Goal: Information Seeking & Learning: Check status

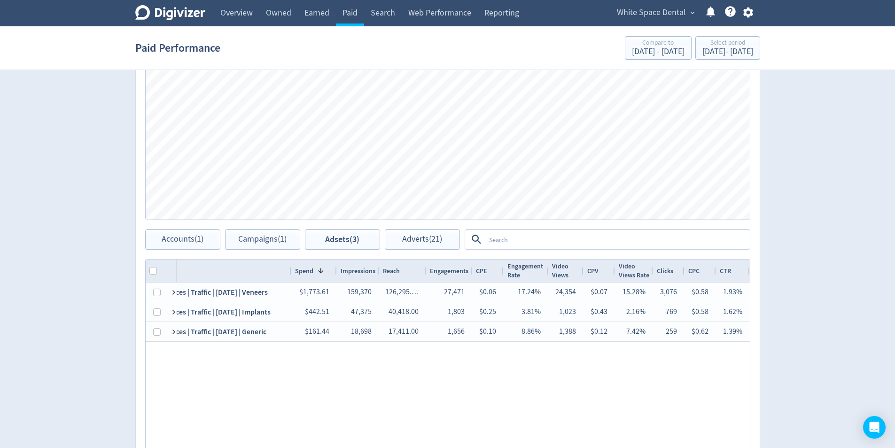
scroll to position [414, 0]
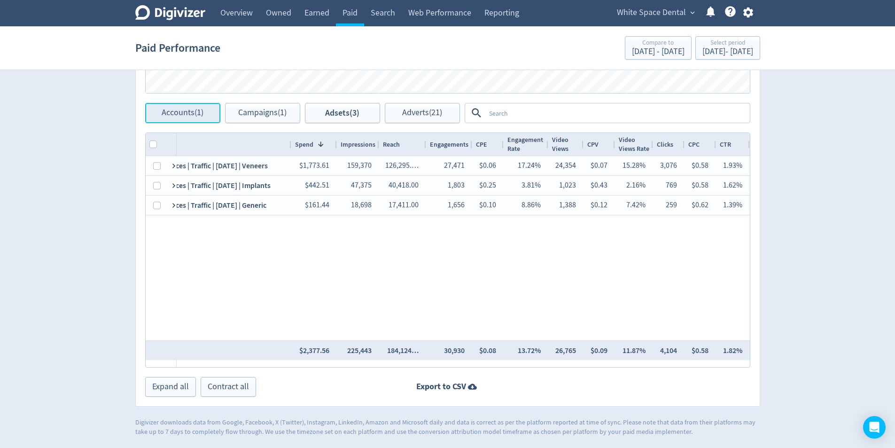
click at [165, 116] on span "Accounts (1)" at bounding box center [183, 113] width 42 height 9
checkbox input "false"
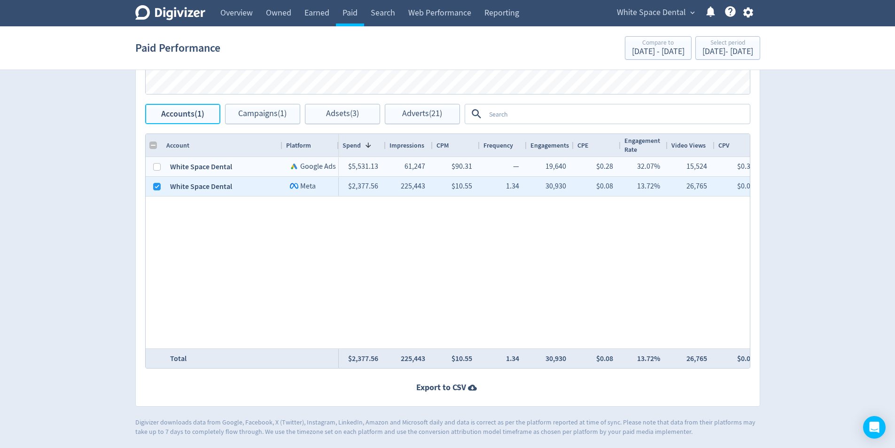
scroll to position [413, 0]
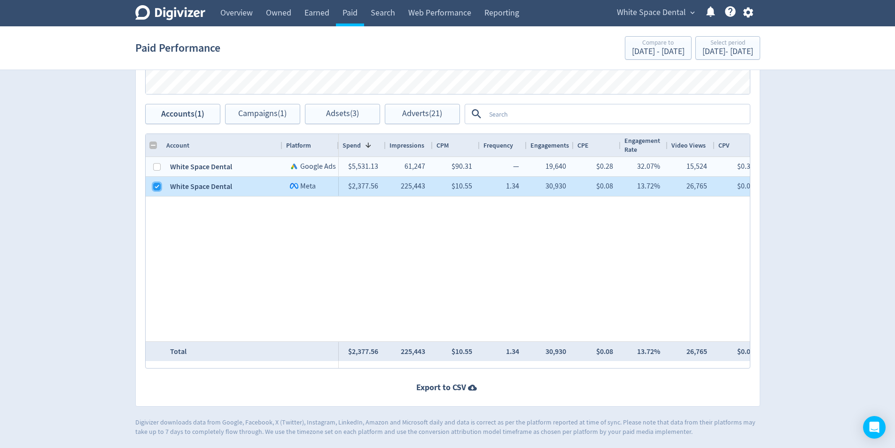
click at [157, 186] on input "Press Space to toggle row selection (checked)" at bounding box center [157, 187] width 8 height 8
checkbox input "false"
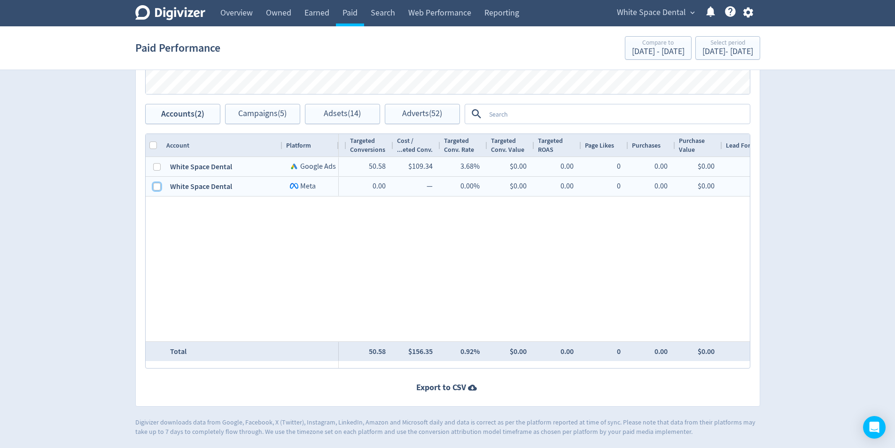
scroll to position [0, 1139]
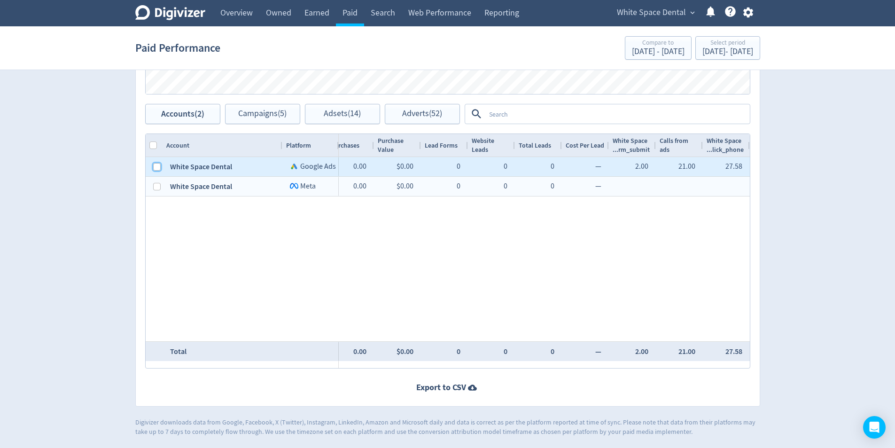
click at [155, 167] on input "Press Space to toggle row selection (unchecked)" at bounding box center [157, 167] width 8 height 8
checkbox input "true"
checkbox input "false"
click at [263, 117] on span "Campaigns (4)" at bounding box center [262, 113] width 48 height 9
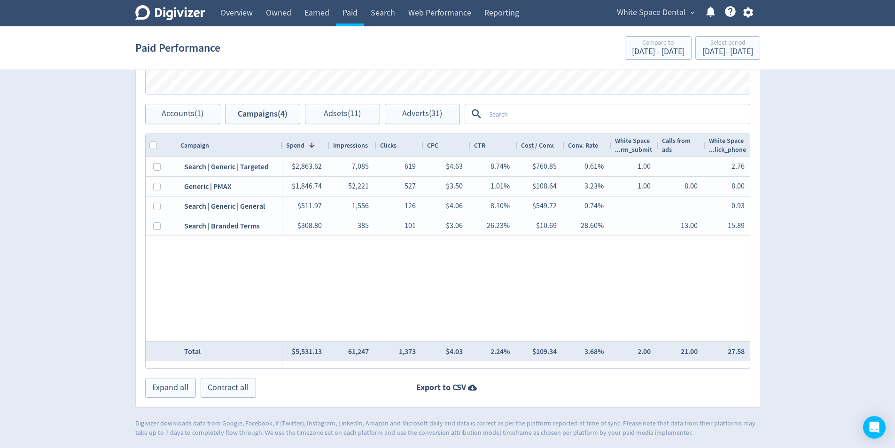
drag, startPoint x: 670, startPoint y: 384, endPoint x: 670, endPoint y: 371, distance: 13.2
click at [669, 384] on div "Export to CSV" at bounding box center [448, 388] width 624 height 12
click at [366, 119] on button "Adsets (11)" at bounding box center [342, 114] width 75 height 20
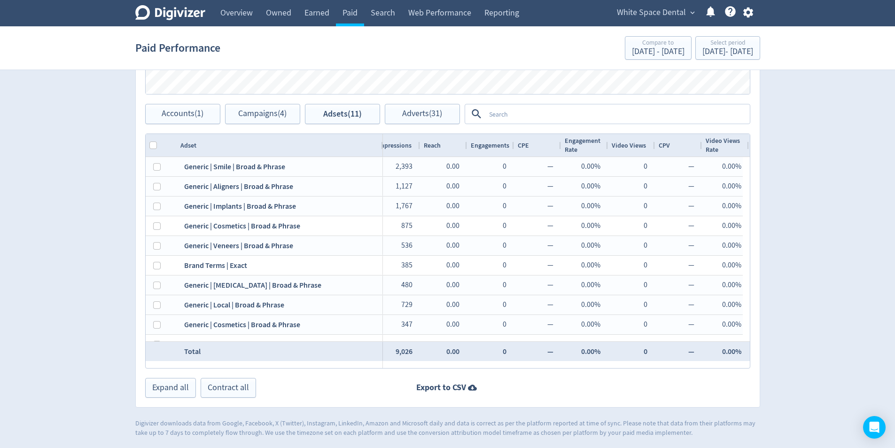
drag, startPoint x: 281, startPoint y: 144, endPoint x: 381, endPoint y: 152, distance: 100.9
click at [381, 152] on div at bounding box center [383, 145] width 4 height 23
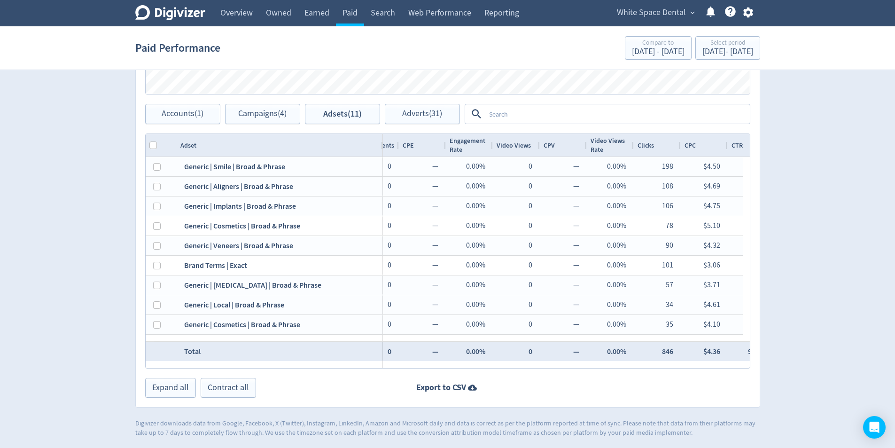
scroll to position [0, 312]
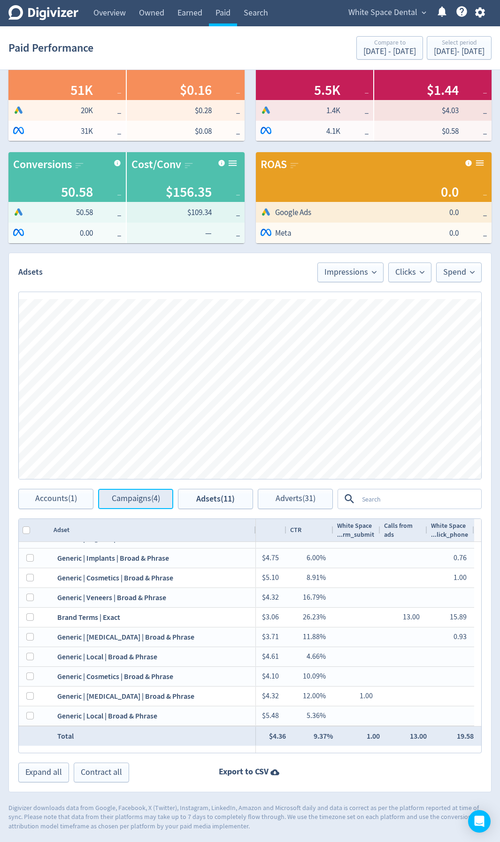
click at [145, 447] on button "Campaigns (4)" at bounding box center [135, 499] width 75 height 20
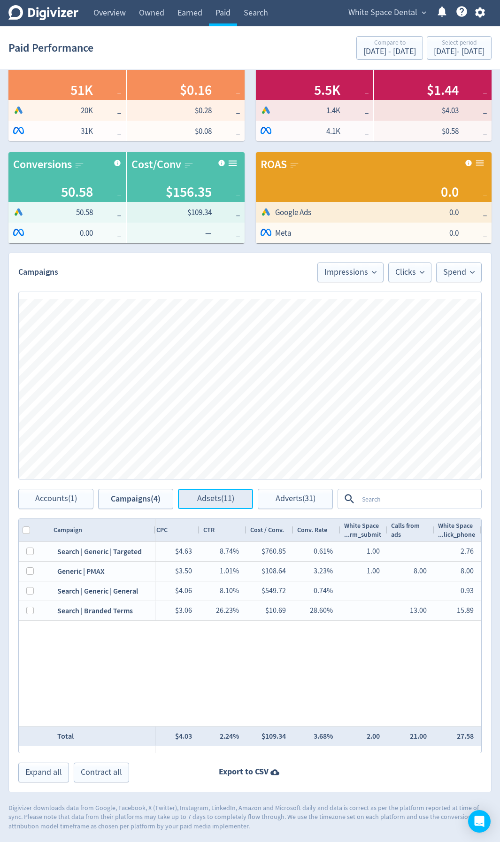
click at [199, 447] on span "Adsets (11)" at bounding box center [215, 499] width 37 height 9
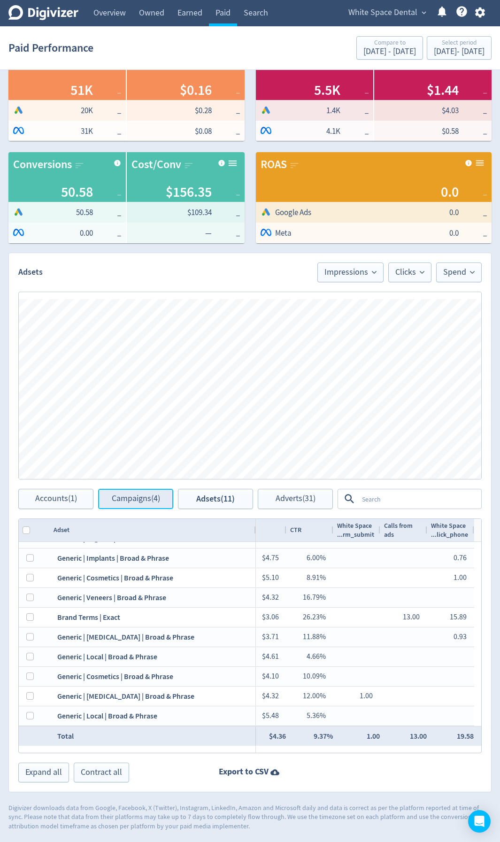
click at [149, 447] on button "Campaigns (4)" at bounding box center [135, 499] width 75 height 20
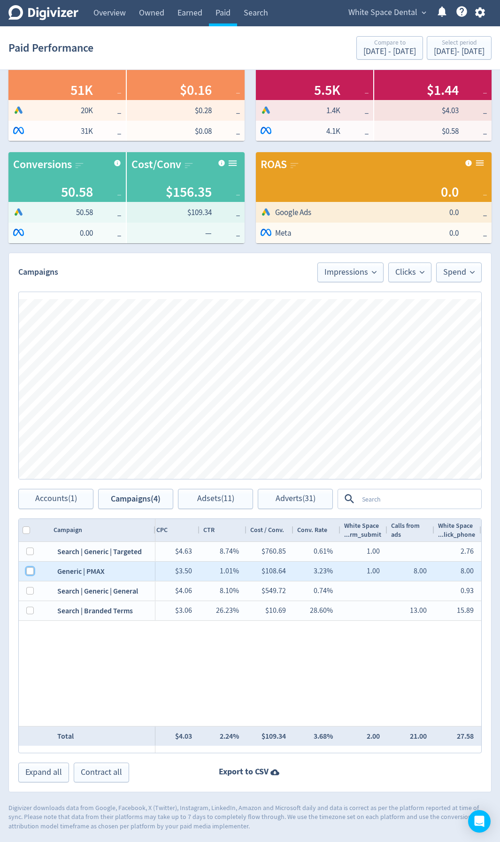
click at [30, 447] on input "Press Space to toggle row selection (unchecked)" at bounding box center [30, 572] width 8 height 8
checkbox input "true"
checkbox input "false"
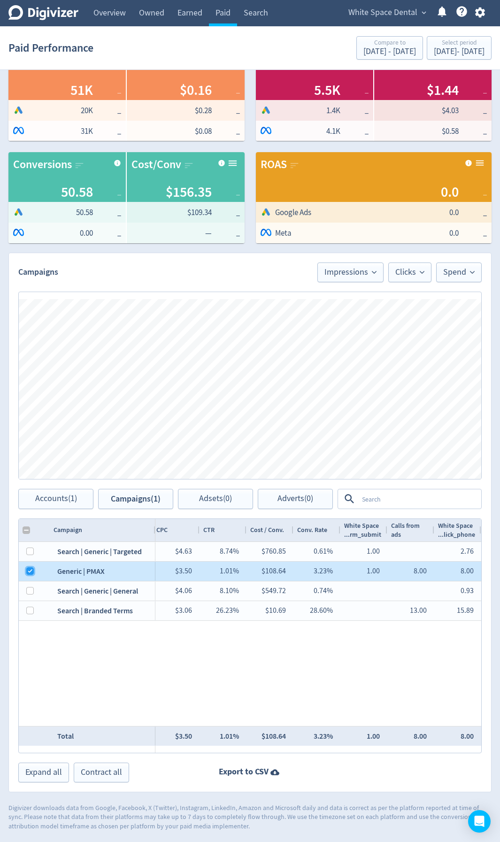
click at [29, 447] on input "Press Space to toggle row selection (checked)" at bounding box center [30, 572] width 8 height 8
checkbox input "false"
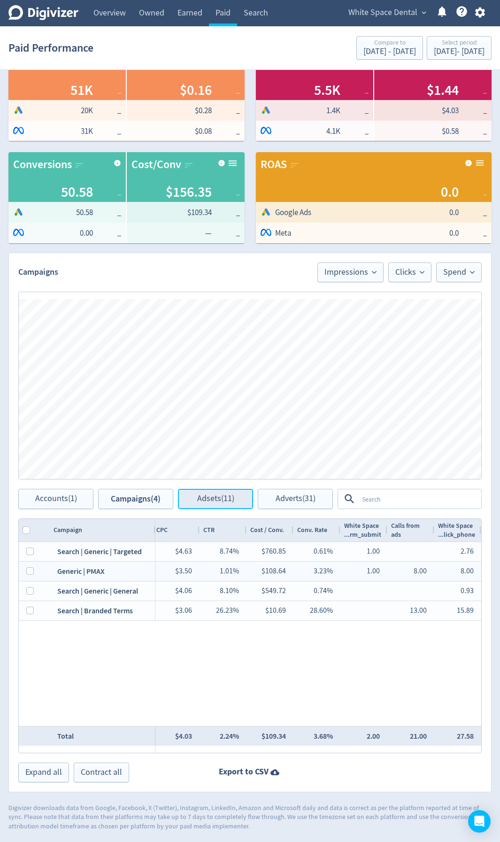
click at [228, 447] on span "Adsets (11)" at bounding box center [215, 499] width 37 height 9
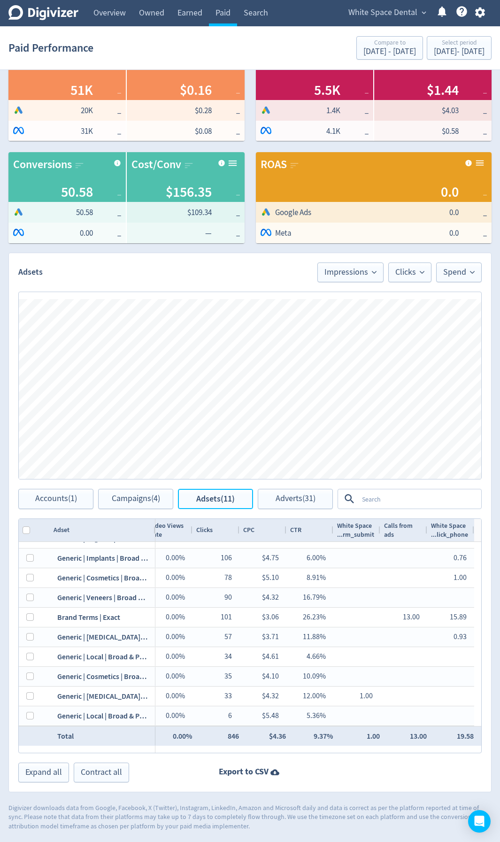
scroll to position [0, 360]
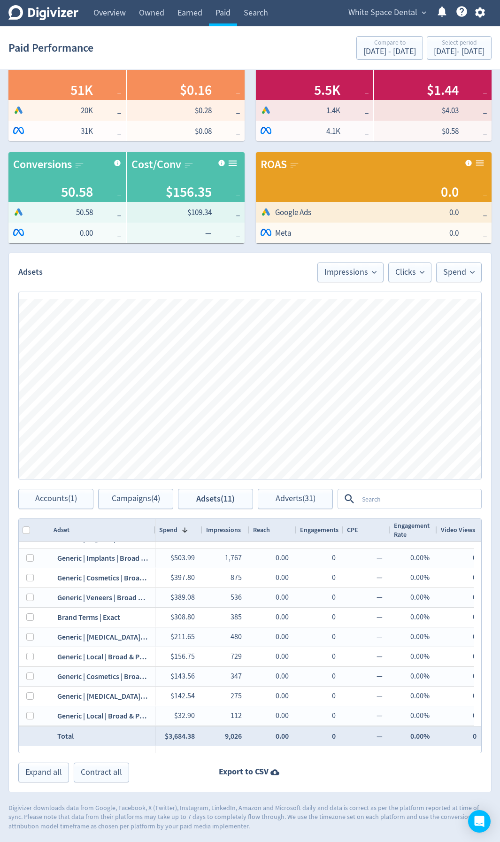
click at [131, 447] on div "Spend Clicks Impressions Press Space or Enter to toggle visibility Impressions,…" at bounding box center [250, 385] width 483 height 207
click at [135, 447] on span "Campaigns (4)" at bounding box center [136, 499] width 48 height 9
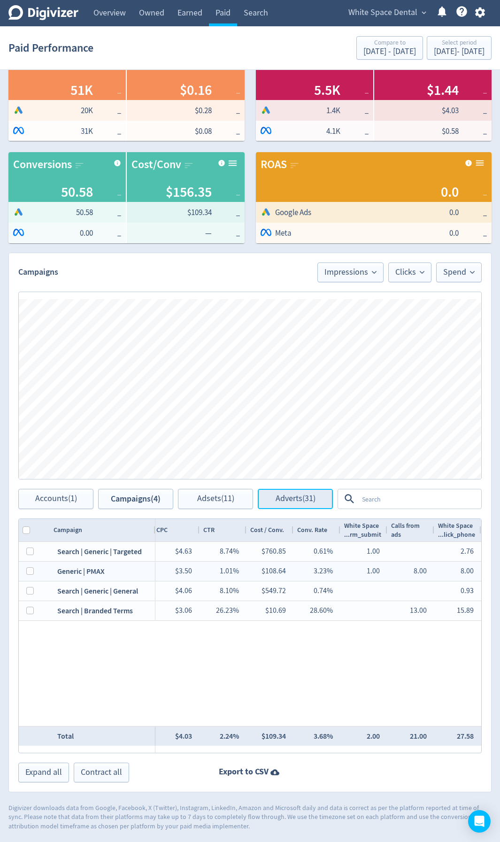
click at [291, 447] on span "Adverts (31)" at bounding box center [296, 499] width 40 height 9
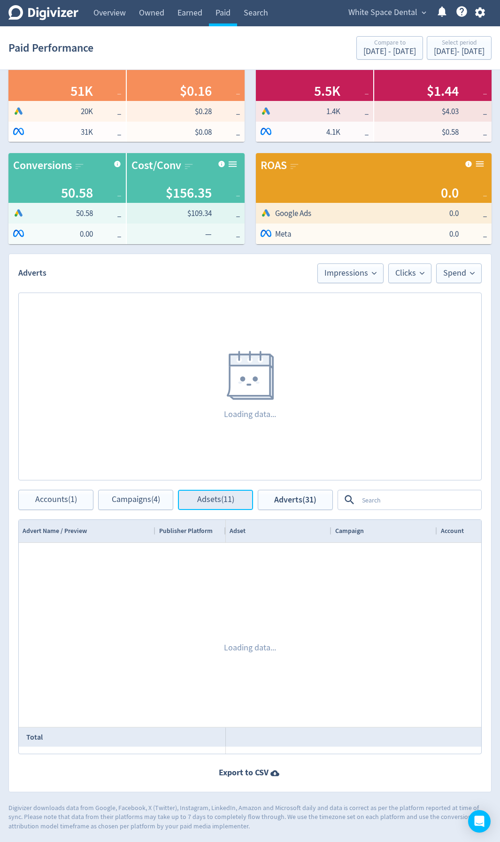
click at [191, 447] on button "Adsets (11)" at bounding box center [215, 500] width 75 height 20
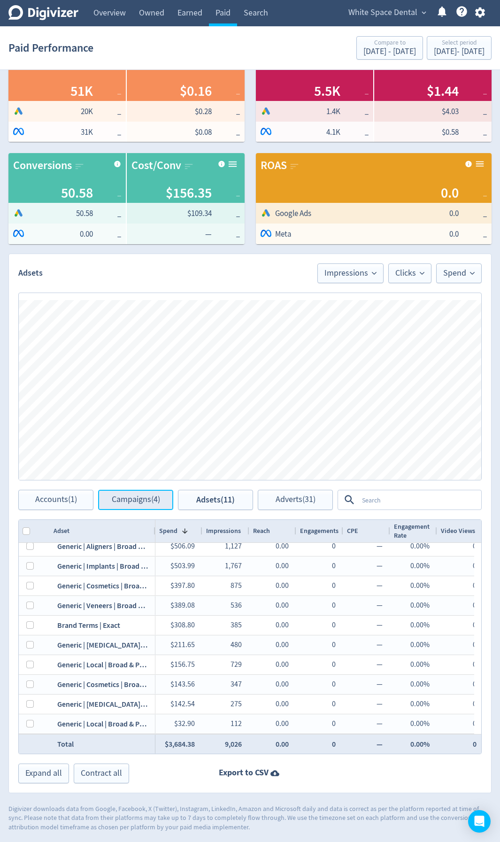
click at [149, 447] on span "Campaigns (4)" at bounding box center [136, 500] width 48 height 9
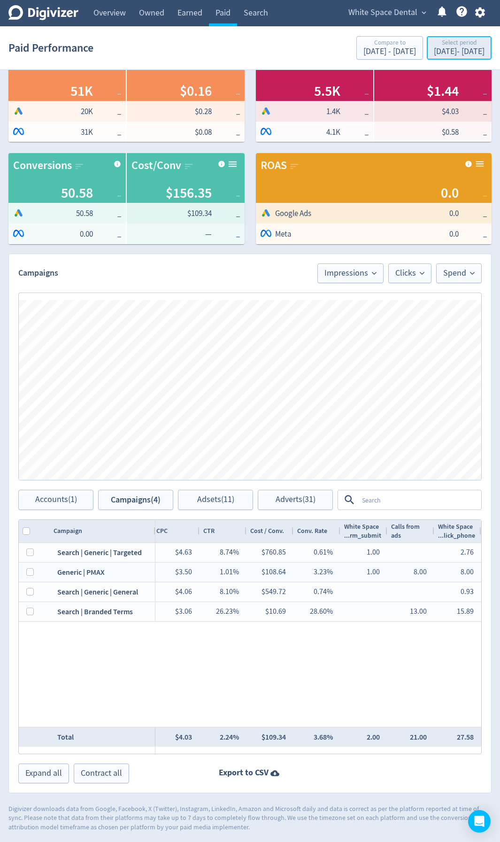
click at [450, 54] on div "[DATE] - [DATE]" at bounding box center [459, 51] width 51 height 8
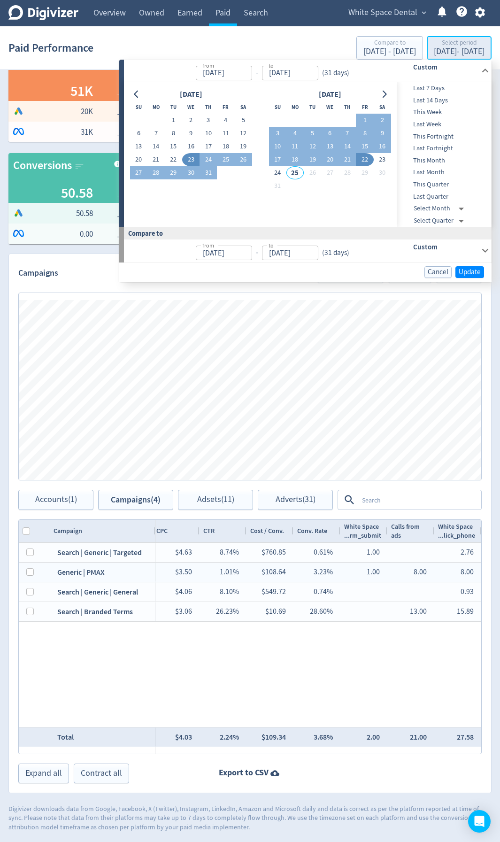
type input "[DATE]"
click at [368, 132] on button "8" at bounding box center [364, 133] width 17 height 13
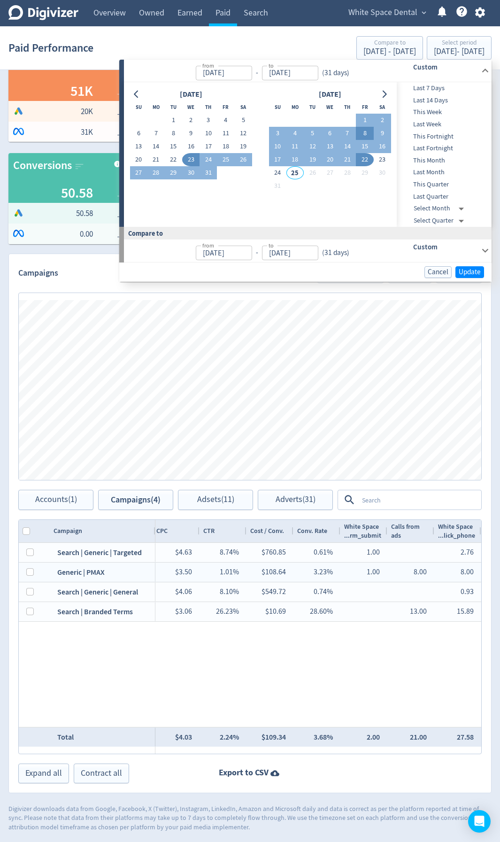
type input "[DATE]"
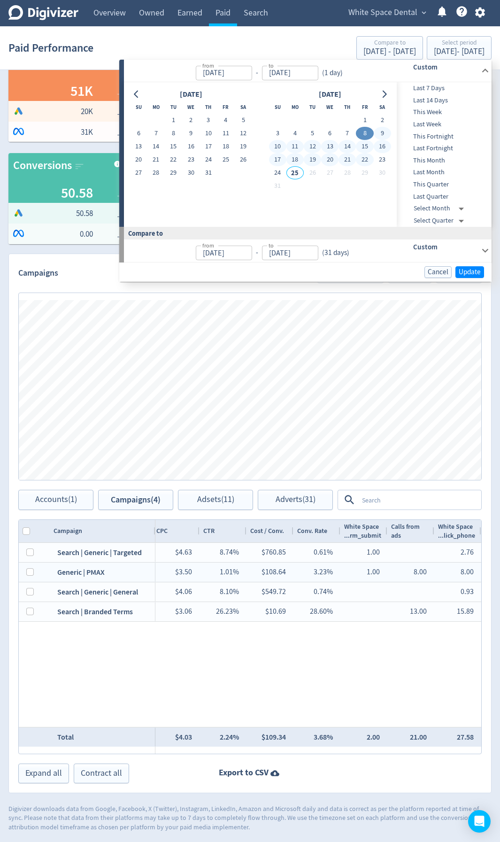
click at [362, 160] on button "22" at bounding box center [364, 159] width 17 height 13
type input "[DATE]"
click at [465, 269] on span "Update" at bounding box center [470, 272] width 22 height 7
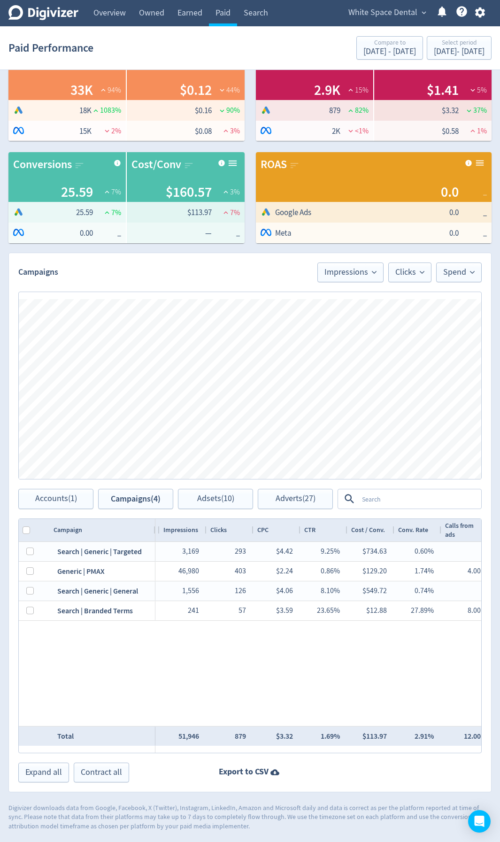
scroll to position [0, 53]
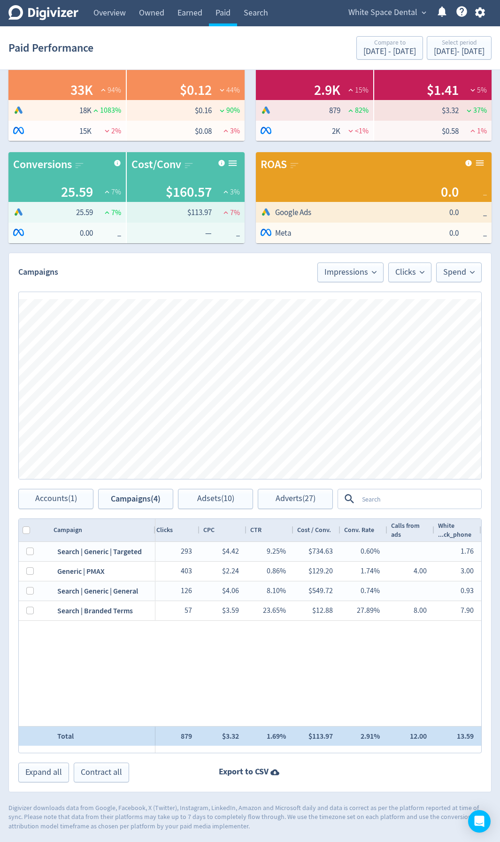
click at [365, 447] on div "Campaign Spend 1" at bounding box center [250, 636] width 463 height 234
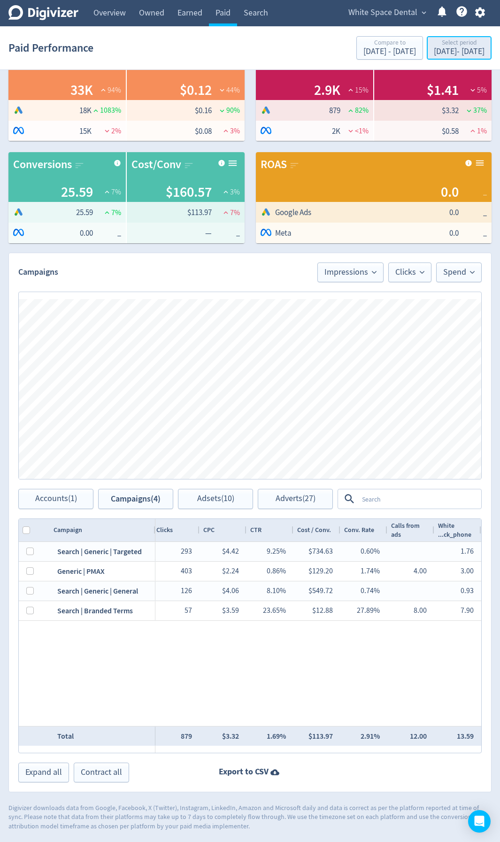
drag, startPoint x: 435, startPoint y: 44, endPoint x: 430, endPoint y: 53, distance: 10.1
click at [435, 44] on div "Select period" at bounding box center [459, 43] width 51 height 8
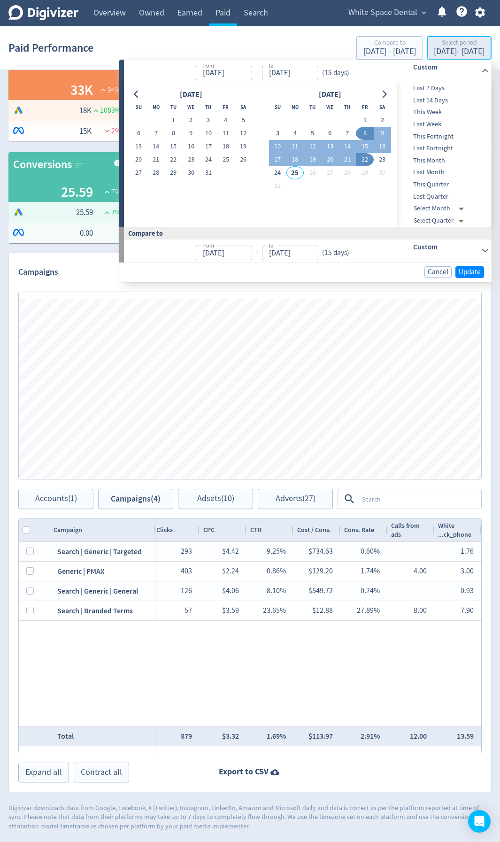
type input "[DATE]"
click at [189, 164] on button "23" at bounding box center [190, 159] width 17 height 13
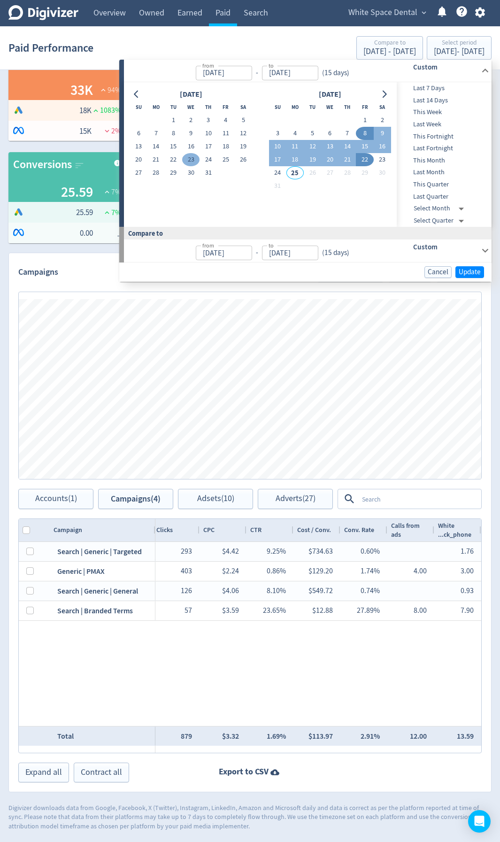
type input "[DATE]"
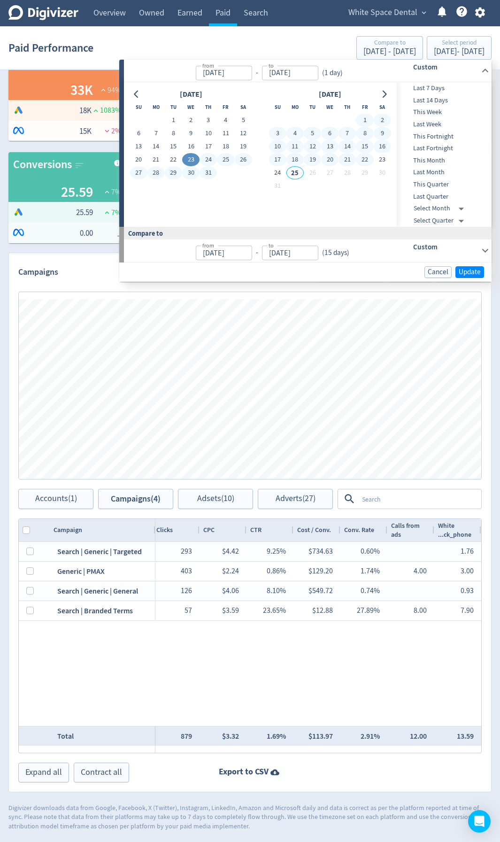
click at [369, 157] on button "22" at bounding box center [364, 159] width 17 height 13
type input "[DATE]"
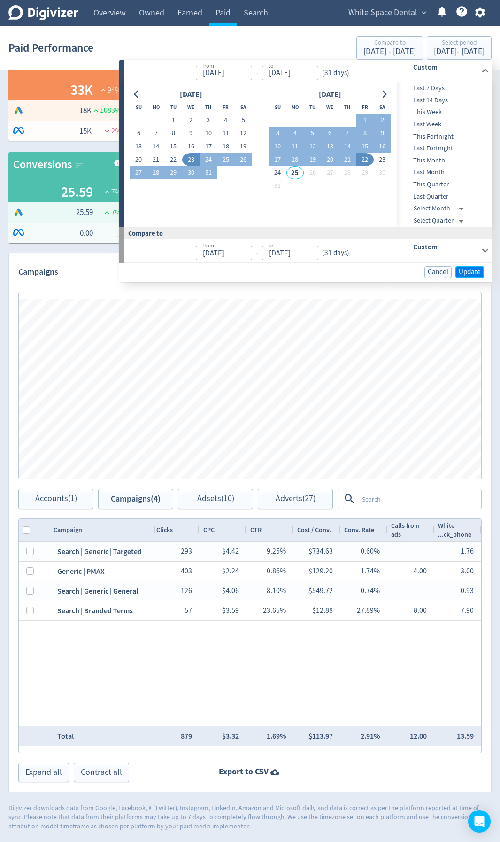
click at [473, 274] on span "Update" at bounding box center [470, 272] width 22 height 7
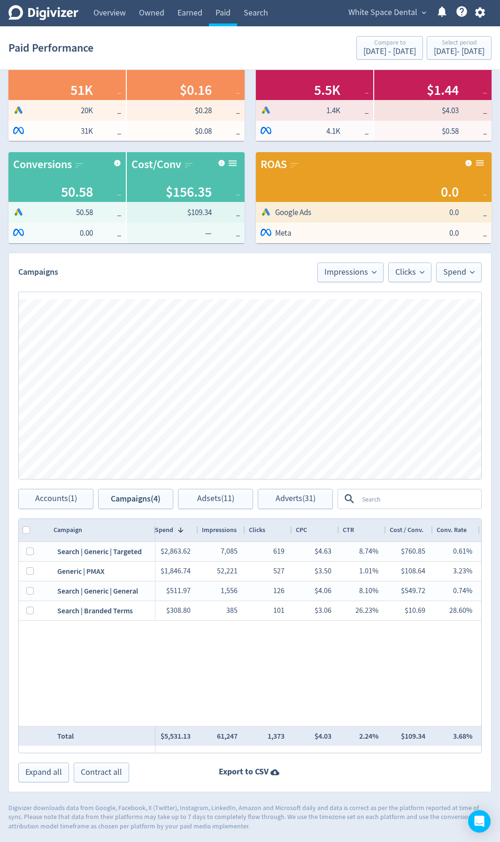
scroll to position [0, 0]
click at [203, 447] on button "Adsets (11)" at bounding box center [215, 499] width 75 height 20
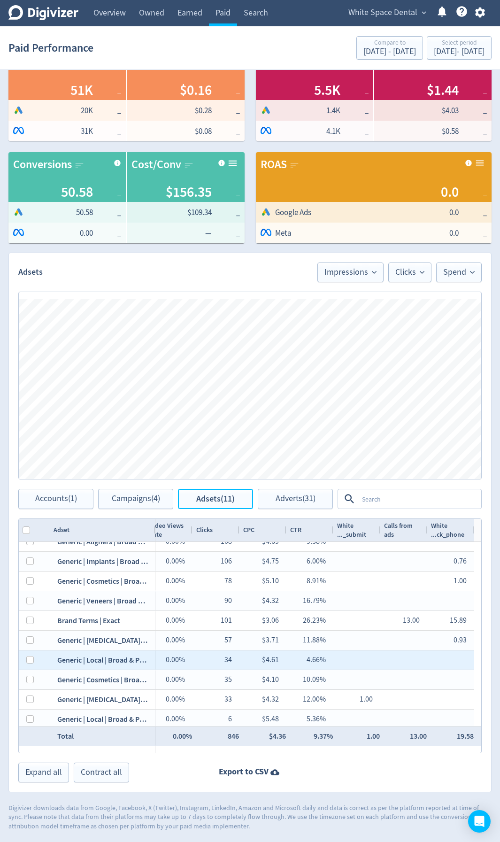
scroll to position [33, 0]
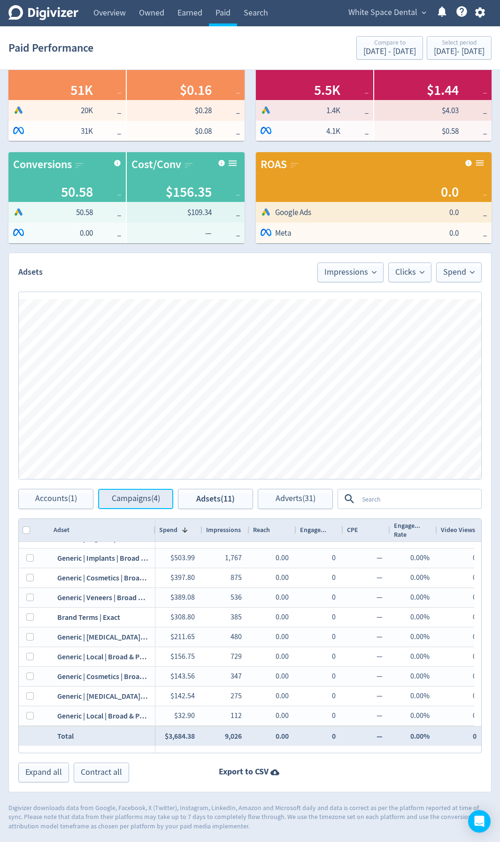
click at [150, 447] on span "Campaigns (4)" at bounding box center [136, 499] width 48 height 9
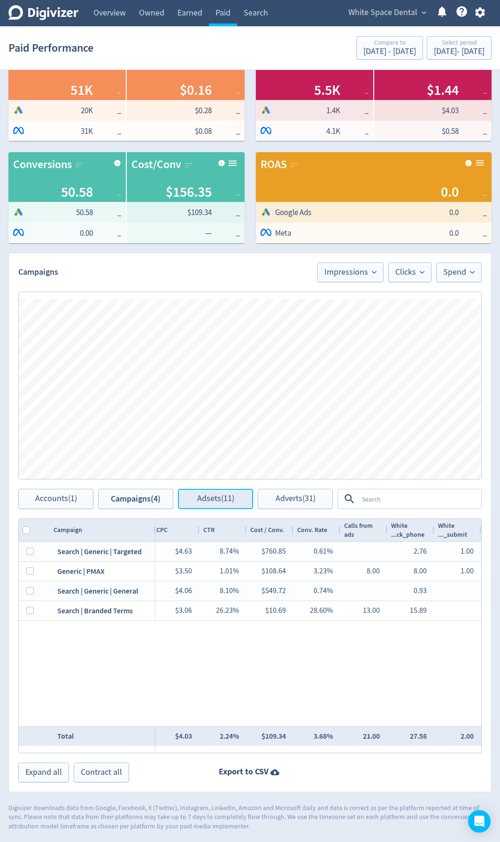
click at [217, 447] on span "Adsets (11)" at bounding box center [215, 499] width 37 height 9
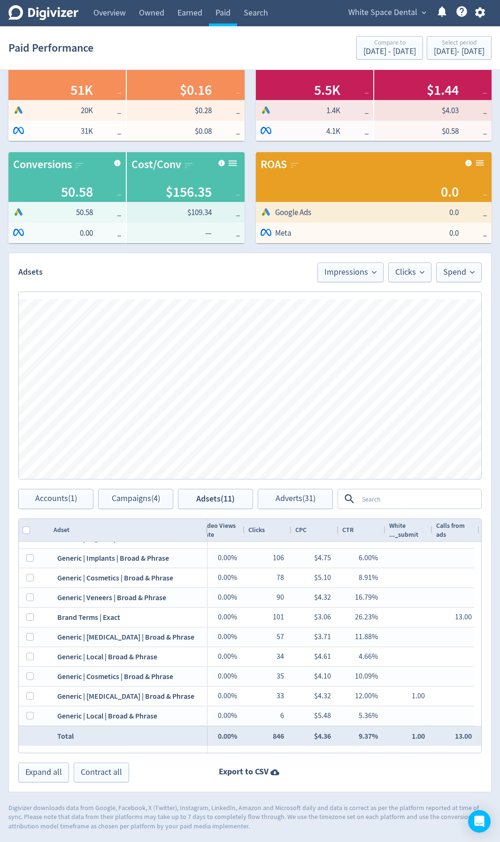
drag, startPoint x: 154, startPoint y: 530, endPoint x: 243, endPoint y: 530, distance: 89.7
click at [209, 447] on div at bounding box center [207, 530] width 4 height 23
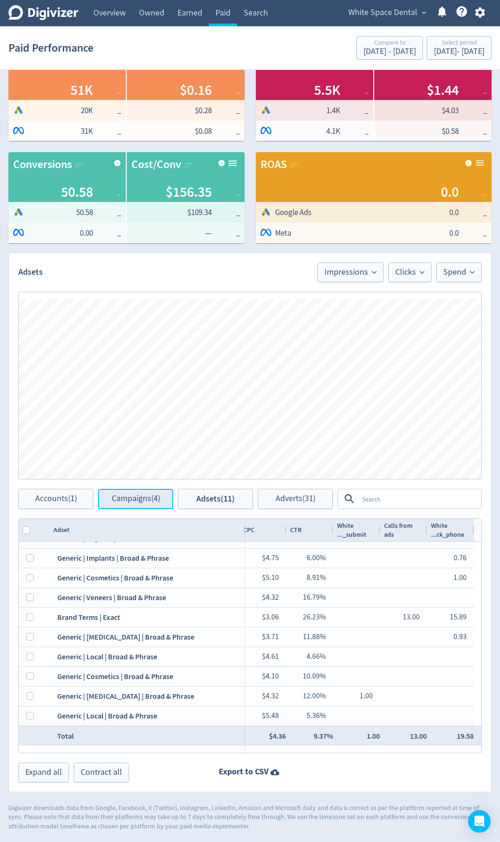
click at [134, 447] on span "Campaigns (4)" at bounding box center [136, 499] width 48 height 9
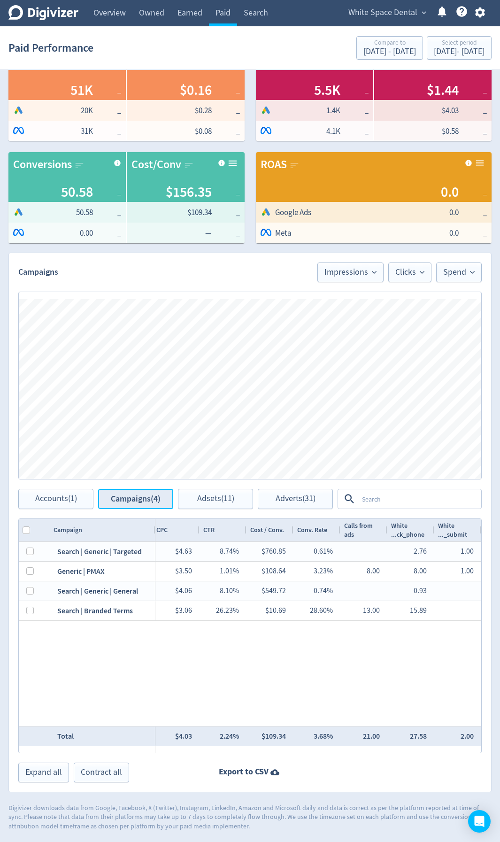
click at [156, 447] on button "Campaigns (4)" at bounding box center [135, 499] width 75 height 20
click at [217, 447] on span "Adsets (11)" at bounding box center [215, 499] width 37 height 9
